Goal: Find specific page/section: Find specific page/section

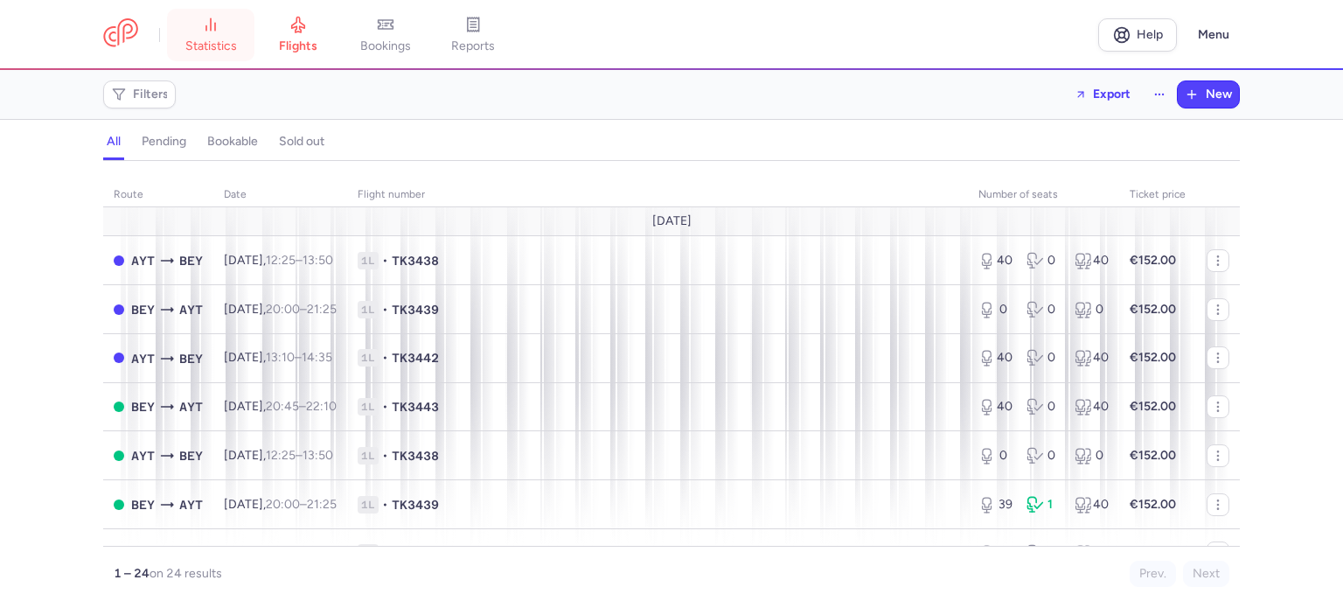
click at [185, 52] on link "statistics" at bounding box center [210, 35] width 87 height 38
